Goal: Task Accomplishment & Management: Manage account settings

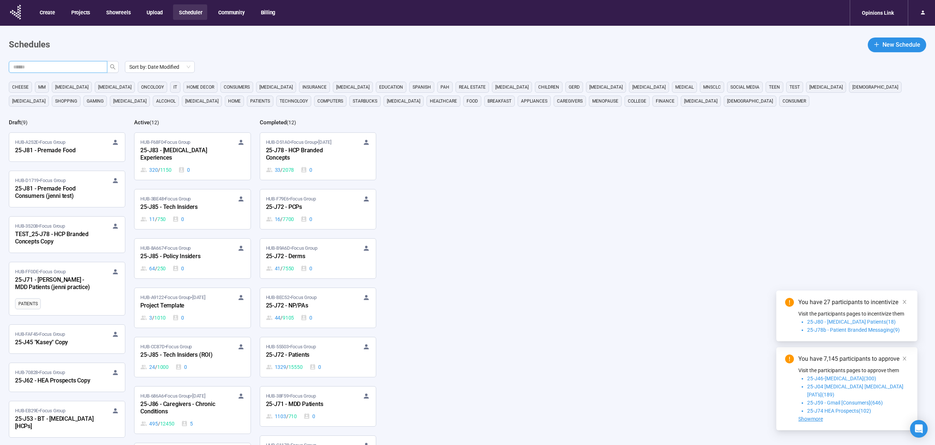
click at [58, 64] on input "text" at bounding box center [55, 67] width 84 height 8
type input "***"
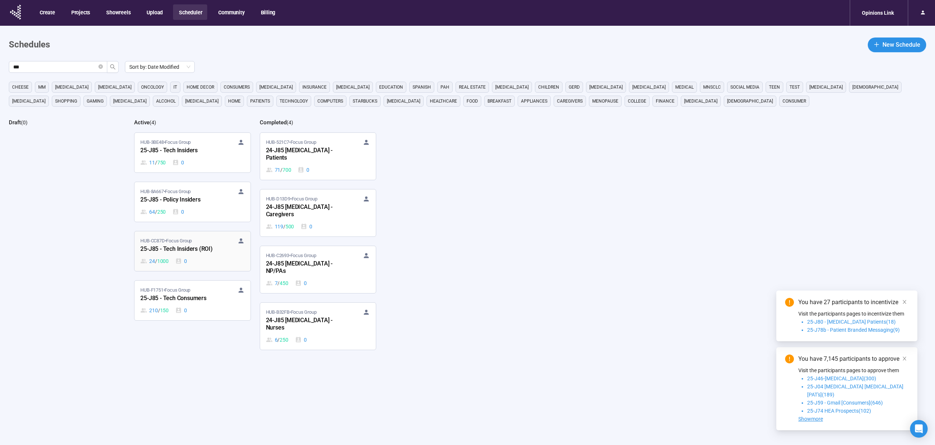
click at [187, 259] on div "0" at bounding box center [181, 261] width 12 height 8
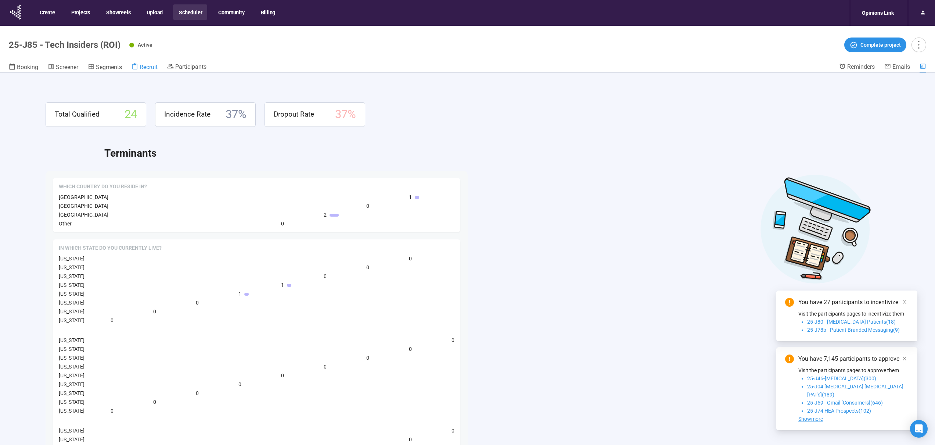
click at [148, 71] on link "Recruit" at bounding box center [145, 68] width 26 height 10
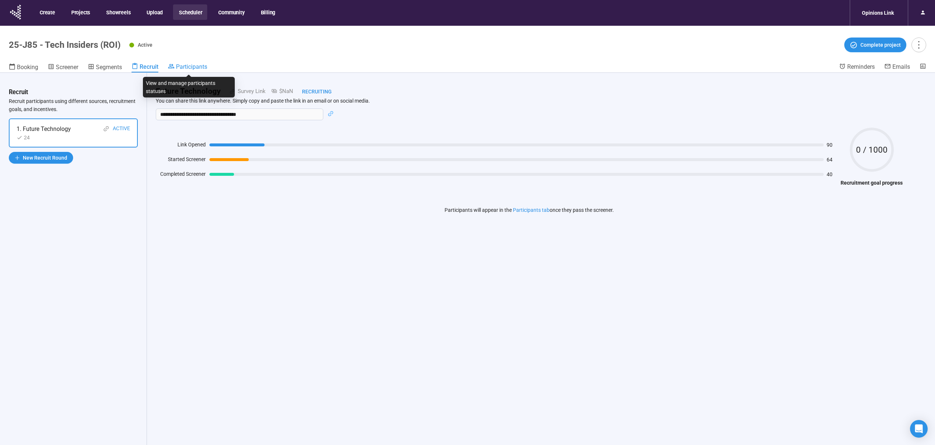
click at [179, 66] on span "Participants" at bounding box center [191, 66] width 31 height 7
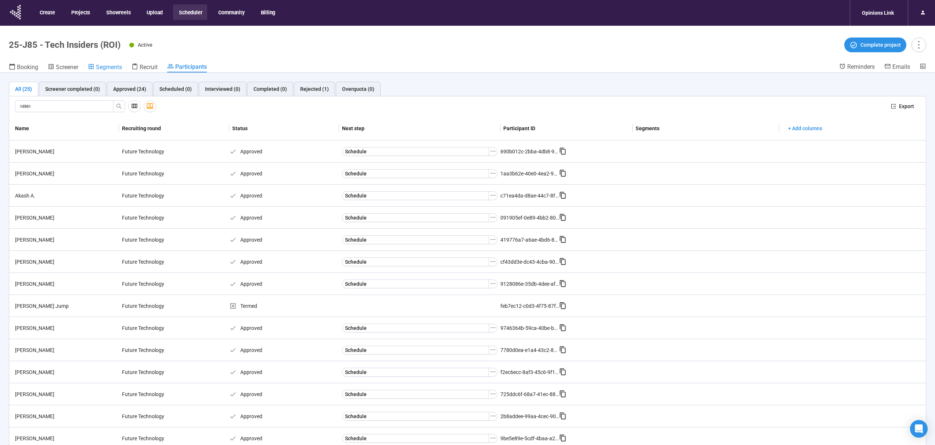
click at [110, 65] on span "Segments" at bounding box center [109, 67] width 26 height 7
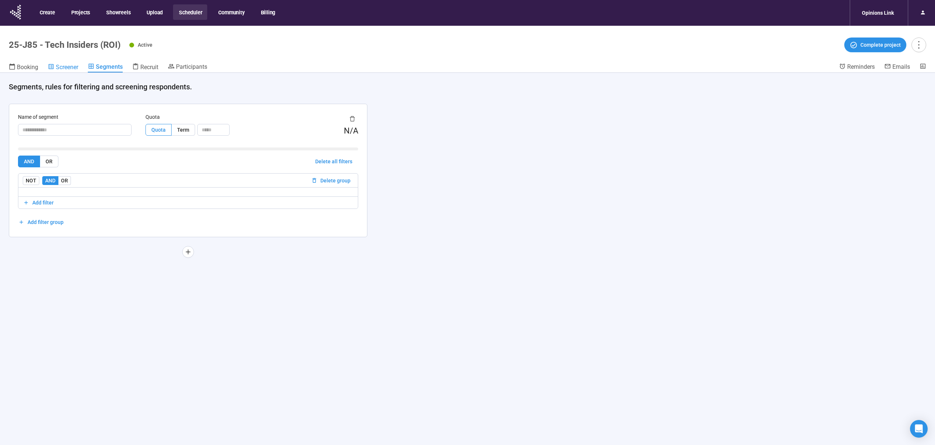
click at [67, 67] on span "Screener" at bounding box center [67, 67] width 22 height 7
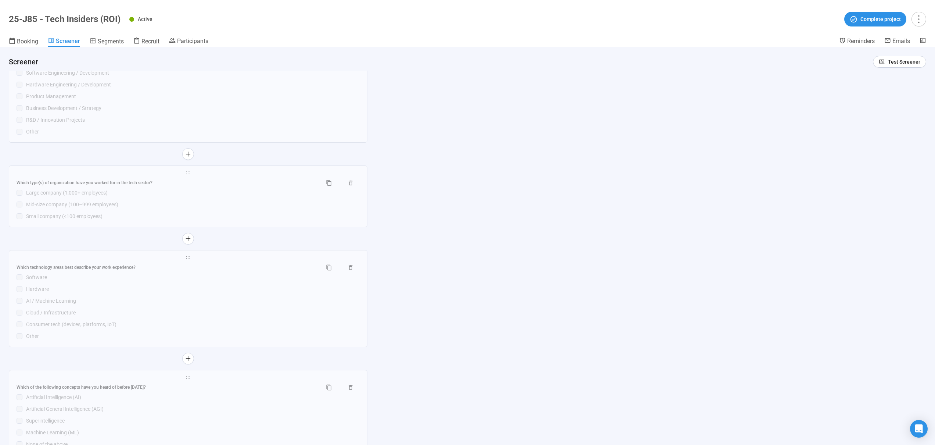
scroll to position [1806, 0]
click at [29, 44] on span "Booking" at bounding box center [27, 41] width 21 height 7
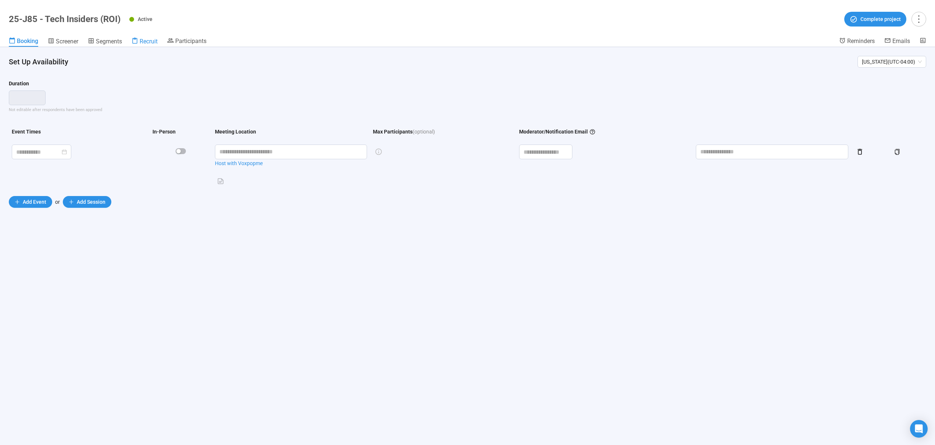
click at [154, 41] on span "Recruit" at bounding box center [149, 41] width 18 height 7
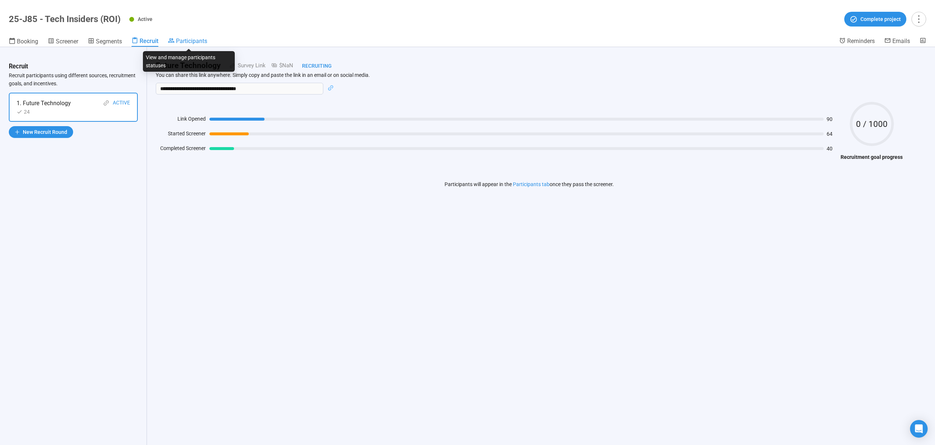
click at [204, 44] on span "Participants" at bounding box center [191, 40] width 31 height 7
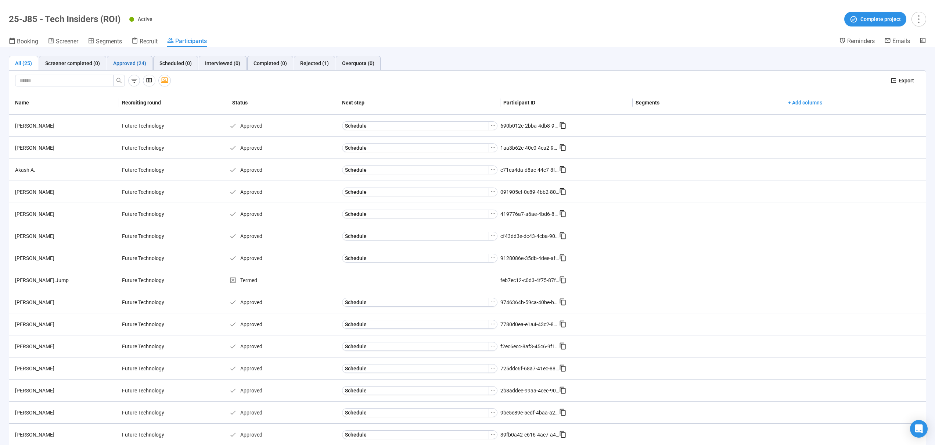
click at [129, 60] on div "Approved (24)" at bounding box center [129, 63] width 33 height 8
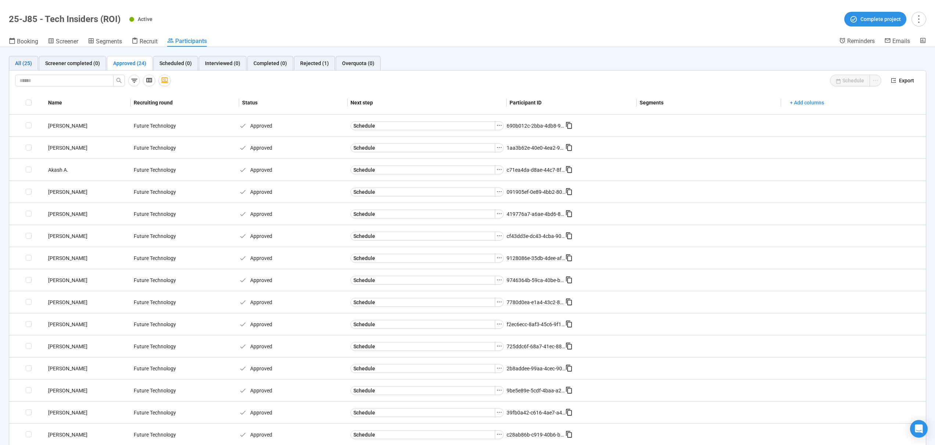
click at [19, 63] on div "All (25)" at bounding box center [23, 63] width 17 height 8
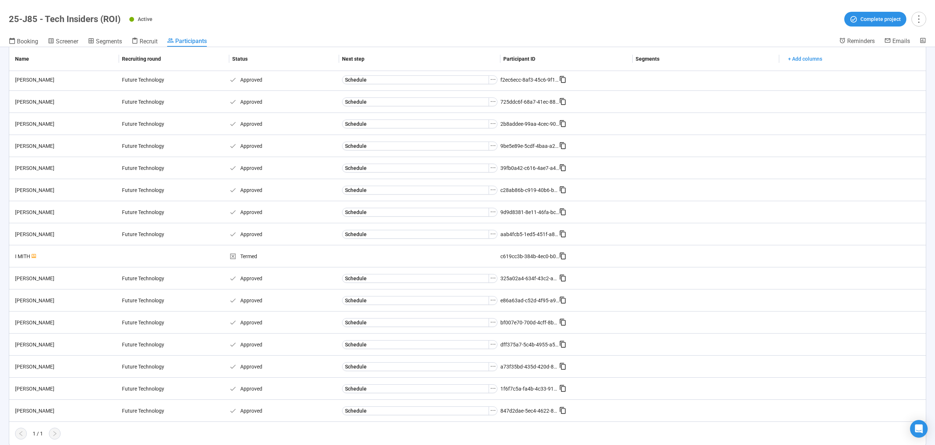
scroll to position [267, 0]
